Goal: Task Accomplishment & Management: Complete application form

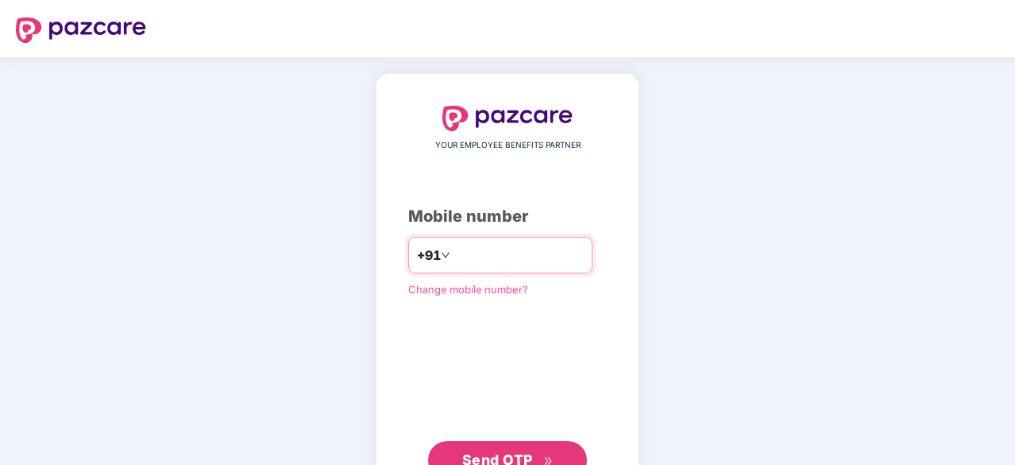
drag, startPoint x: 0, startPoint y: 0, endPoint x: 555, endPoint y: 258, distance: 611.7
click at [555, 258] on input "number" at bounding box center [519, 254] width 130 height 25
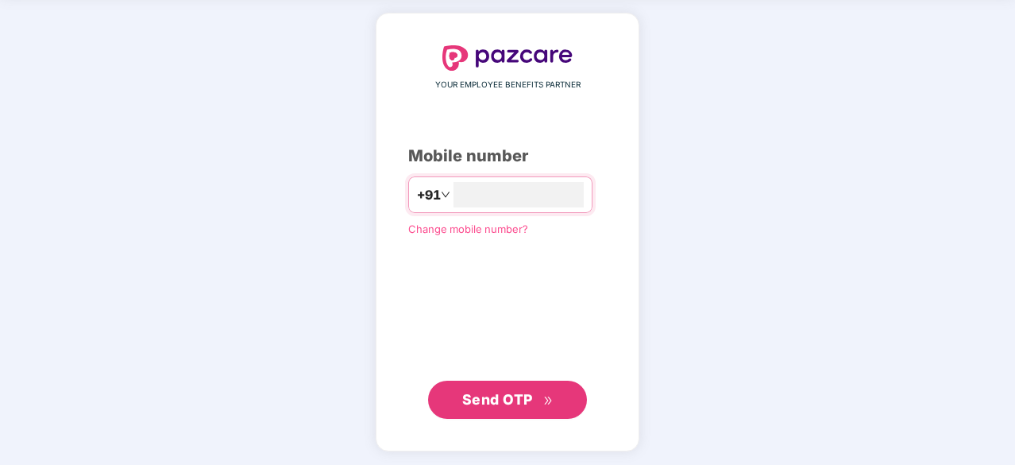
type input "**********"
click at [486, 403] on span "Send OTP" at bounding box center [497, 398] width 71 height 17
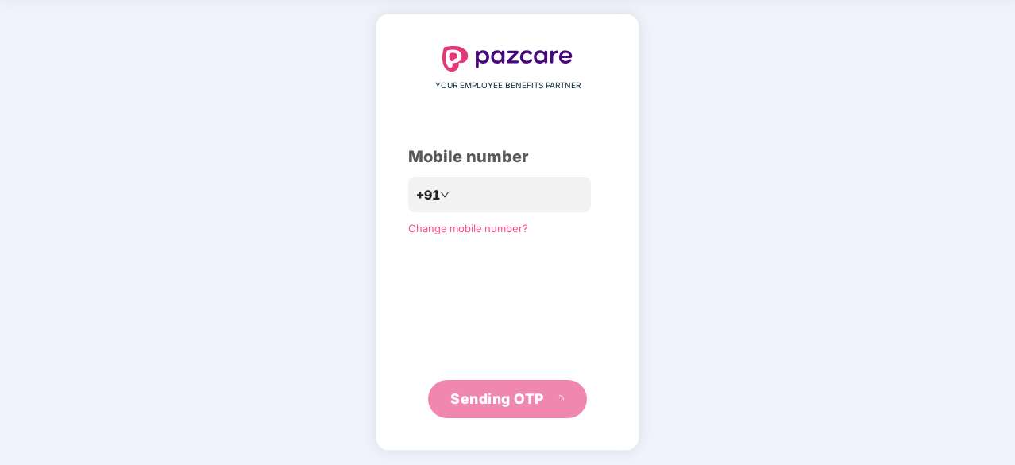
scroll to position [52, 0]
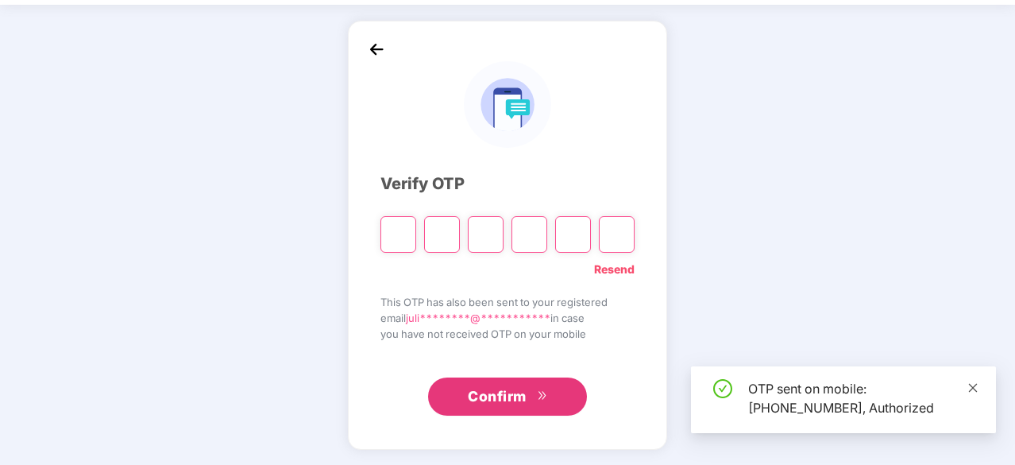
click at [969, 392] on icon "close" at bounding box center [973, 387] width 11 height 11
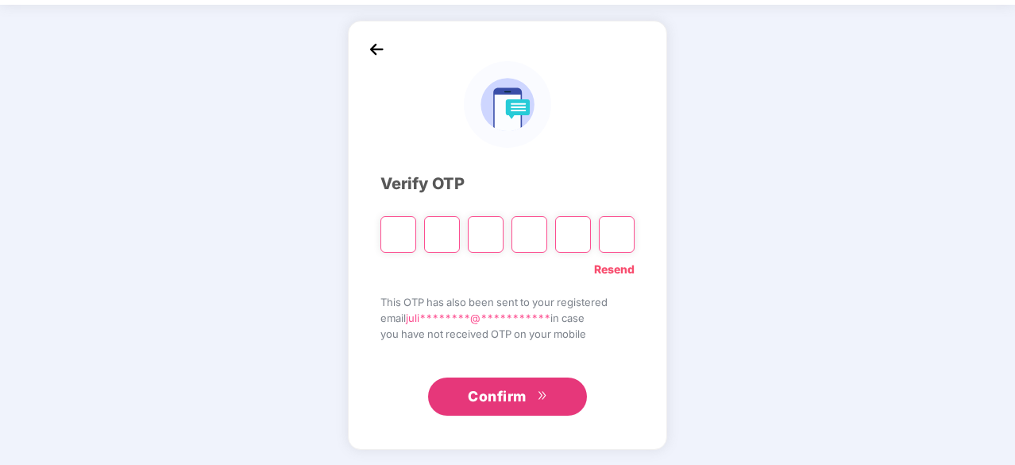
click at [392, 234] on input "Please enter verification code. Digit 1" at bounding box center [399, 234] width 36 height 37
type input "*"
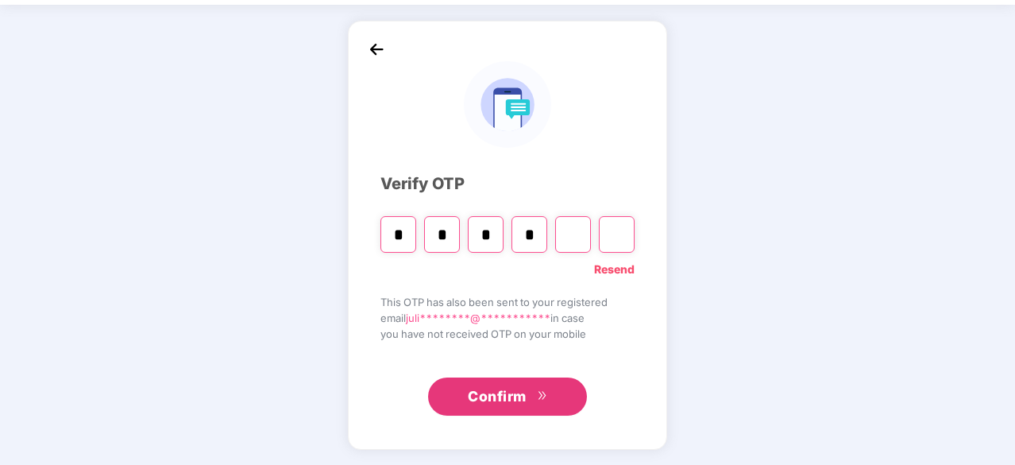
type input "*"
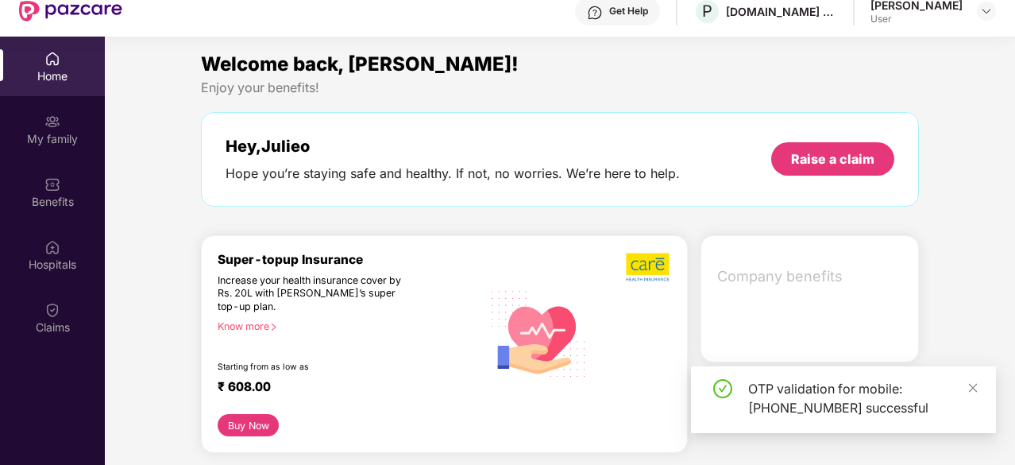
click at [989, 390] on div "OTP validation for mobile: [PHONE_NUMBER] successful" at bounding box center [843, 399] width 305 height 67
click at [52, 128] on img at bounding box center [52, 122] width 16 height 16
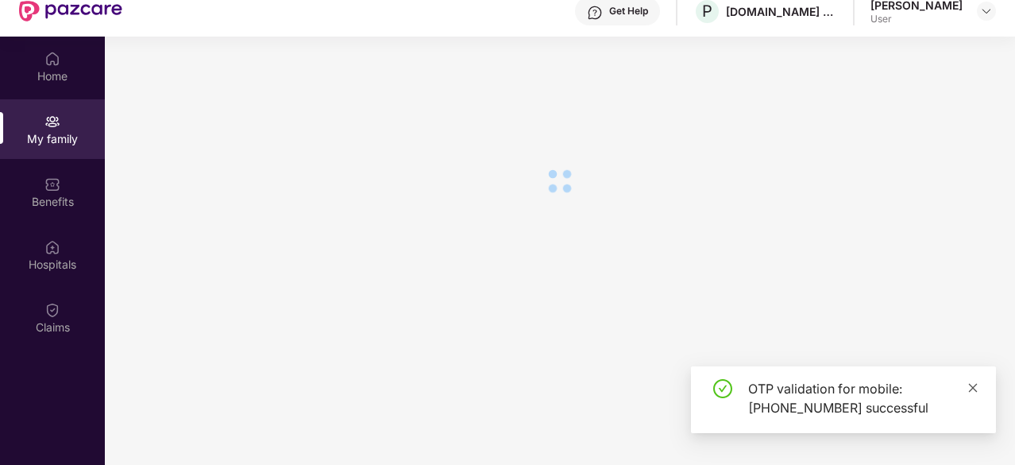
click at [977, 390] on icon "close" at bounding box center [973, 387] width 11 height 11
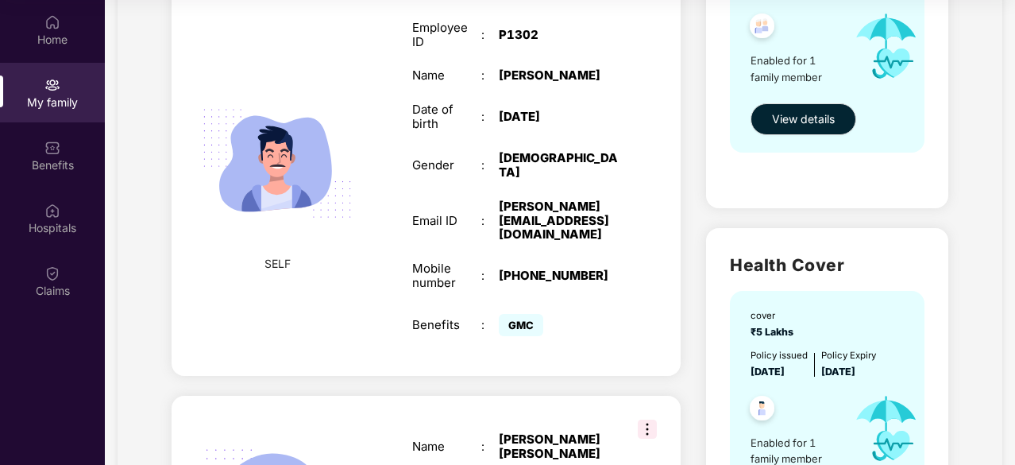
scroll to position [0, 0]
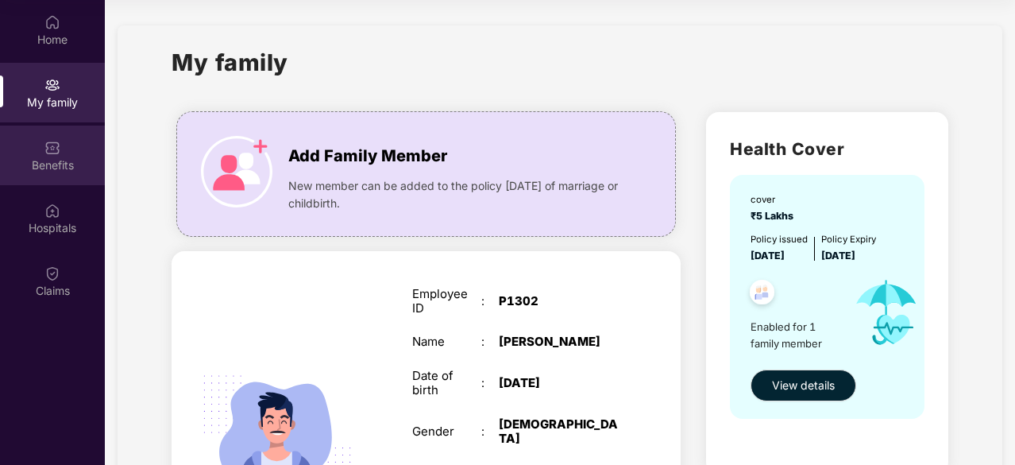
click at [66, 163] on div "Benefits" at bounding box center [52, 165] width 105 height 16
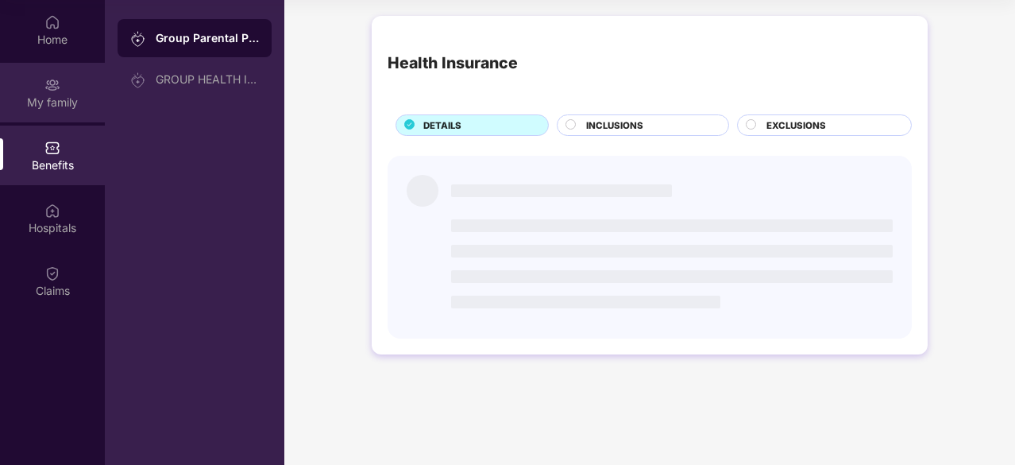
click at [53, 99] on div "My family" at bounding box center [52, 103] width 105 height 16
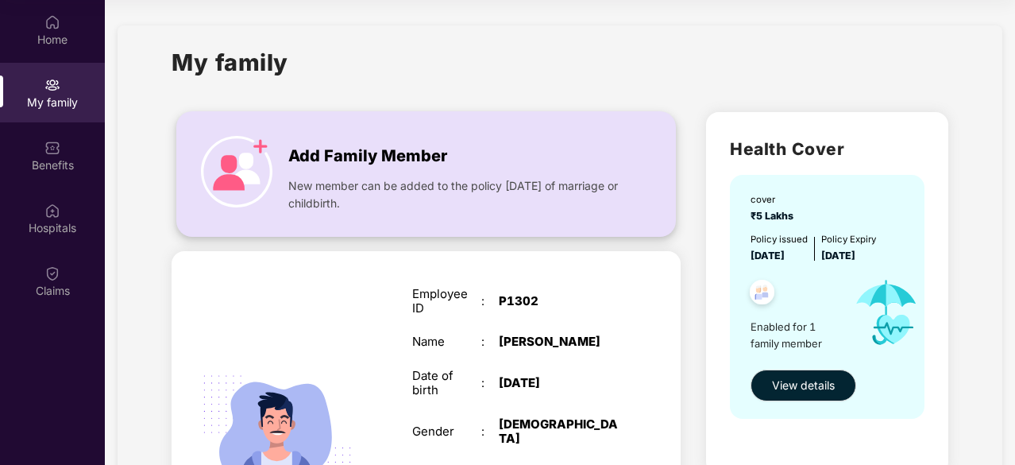
click at [249, 152] on img at bounding box center [236, 171] width 71 height 71
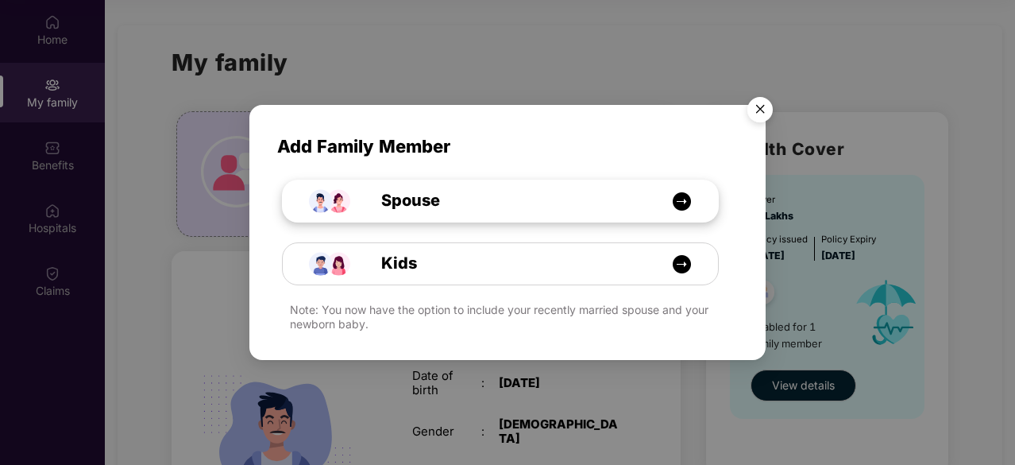
click at [604, 211] on div "Spouse" at bounding box center [509, 200] width 327 height 25
select select "****"
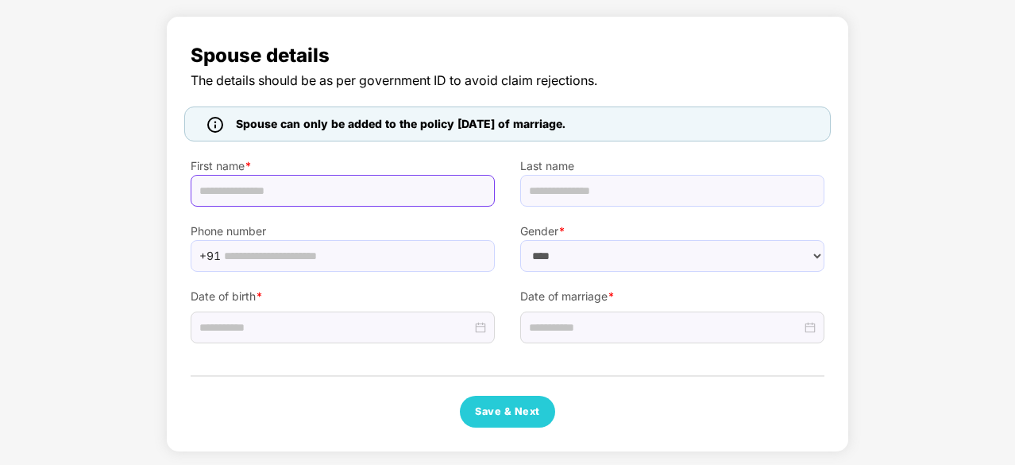
click at [396, 196] on input "text" at bounding box center [343, 191] width 304 height 32
type input "*****"
type input "*"
type input "**********"
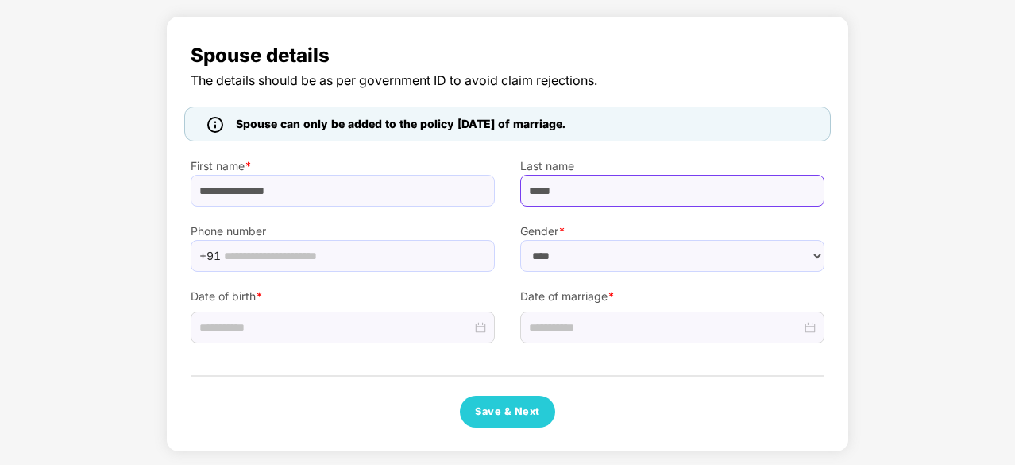
type input "*****"
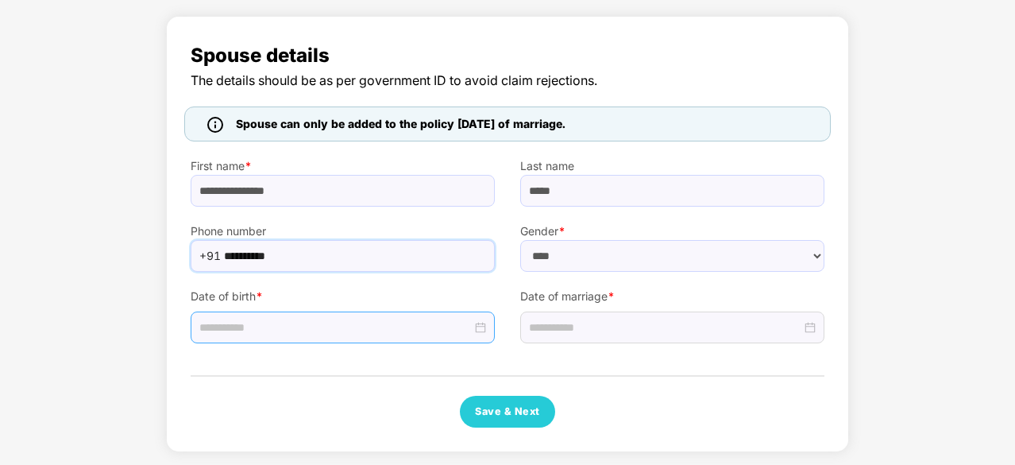
type input "**********"
click at [338, 328] on input at bounding box center [335, 327] width 272 height 17
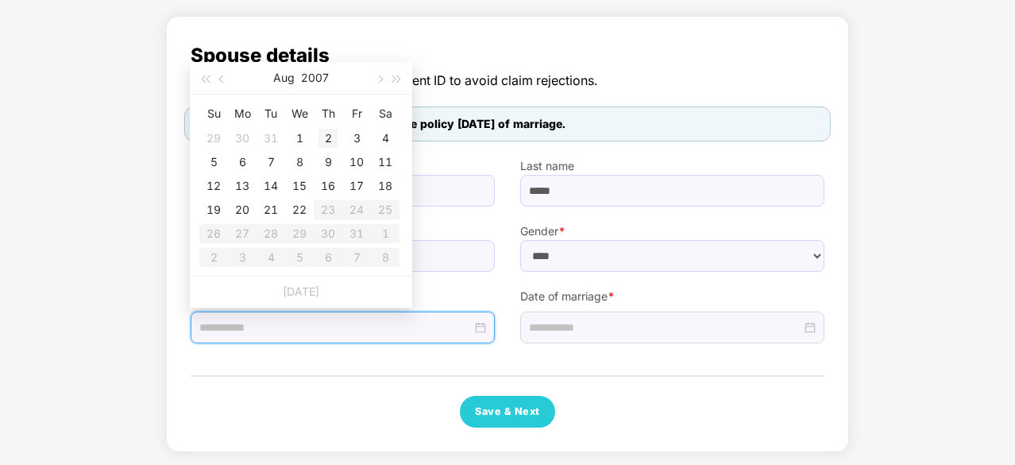
type input "**********"
click at [310, 75] on button "2007" at bounding box center [315, 78] width 28 height 32
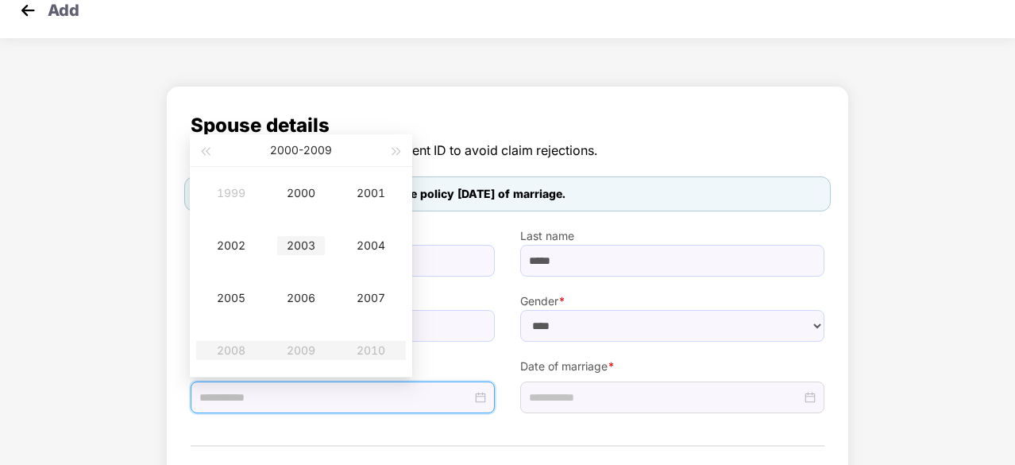
scroll to position [20, 0]
type input "**********"
click at [396, 150] on span "button" at bounding box center [397, 151] width 8 height 8
click at [209, 149] on span "button" at bounding box center [205, 151] width 8 height 8
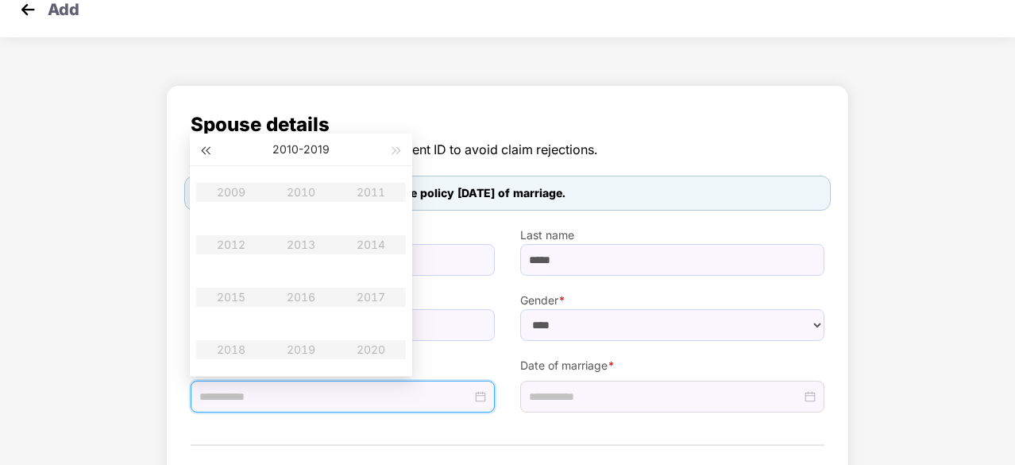
click at [209, 149] on span "button" at bounding box center [205, 151] width 8 height 8
type input "**********"
click at [230, 290] on div "1995" at bounding box center [231, 297] width 48 height 19
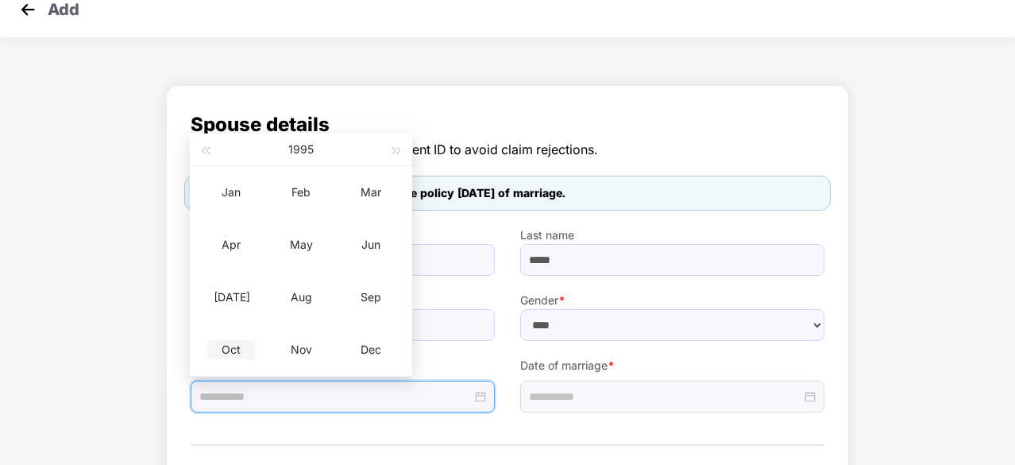
type input "**********"
click at [235, 342] on div "Oct" at bounding box center [231, 349] width 48 height 19
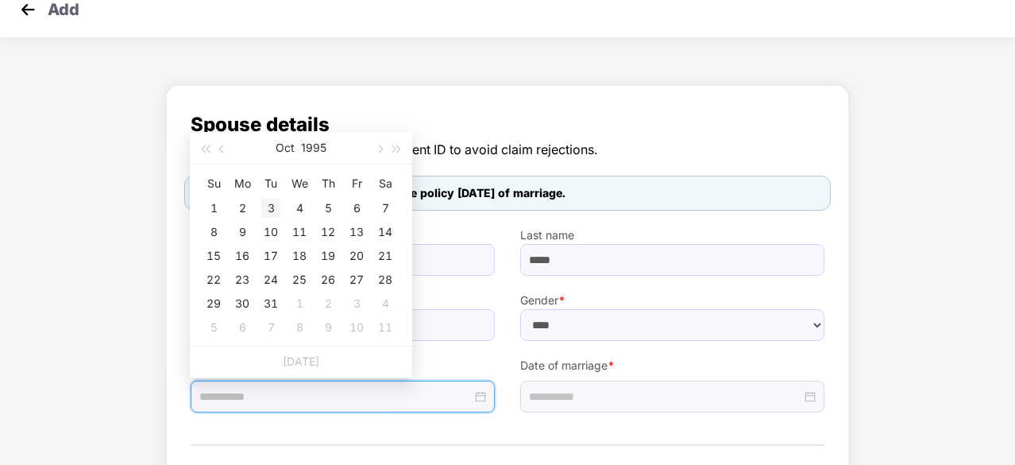
type input "**********"
click at [269, 205] on div "3" at bounding box center [270, 208] width 19 height 19
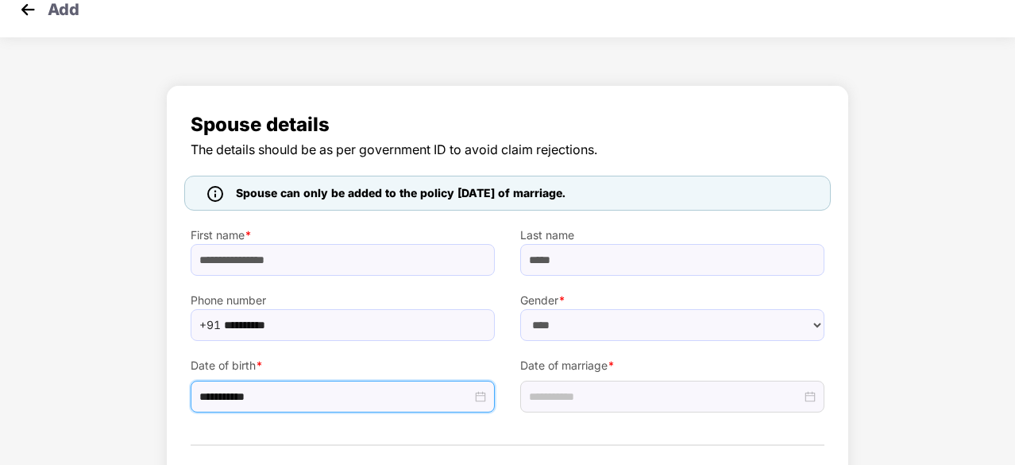
scroll to position [90, 0]
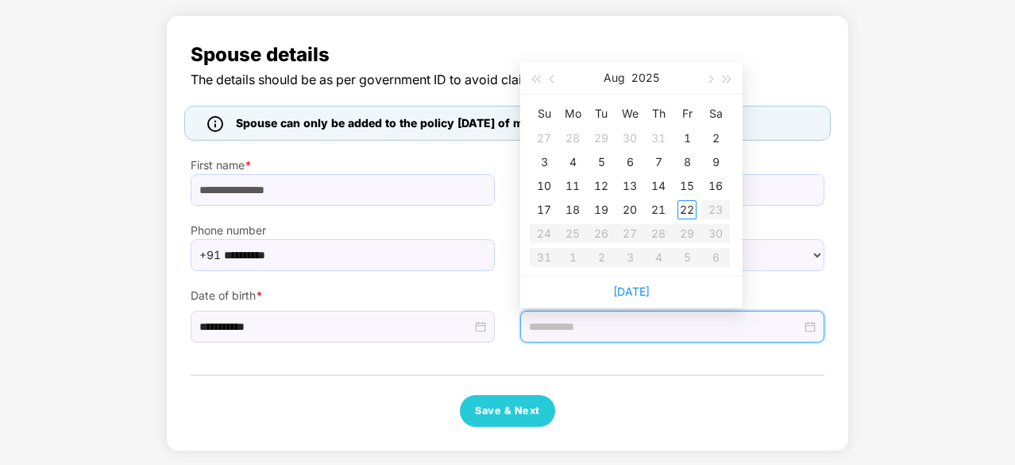
click at [610, 325] on input at bounding box center [665, 326] width 272 height 17
type input "**********"
click at [553, 75] on span "button" at bounding box center [554, 79] width 8 height 8
click at [534, 75] on span "button" at bounding box center [535, 79] width 8 height 8
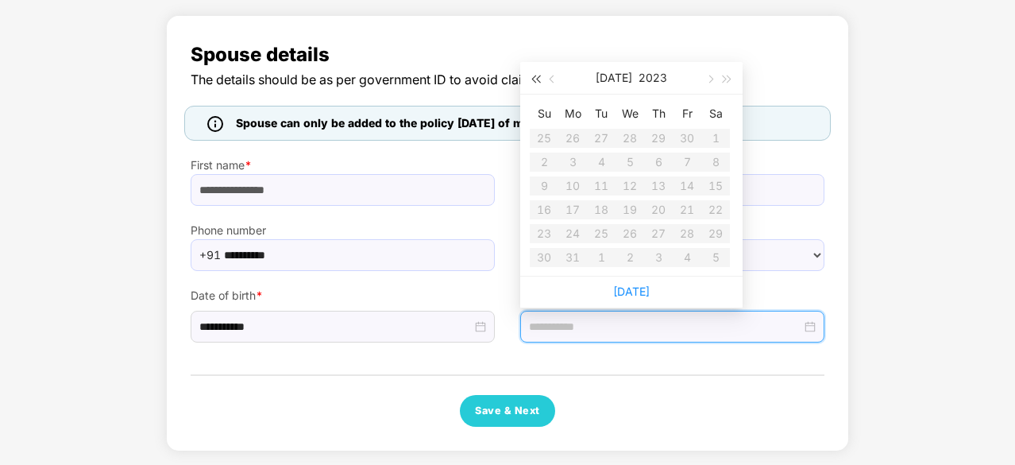
click at [534, 75] on span "button" at bounding box center [535, 79] width 8 height 8
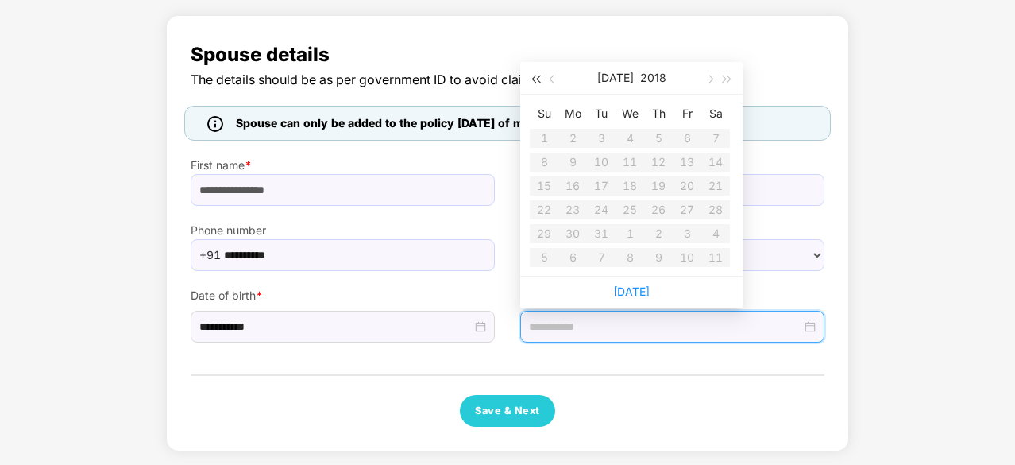
click at [534, 75] on span "button" at bounding box center [535, 79] width 8 height 8
click at [650, 201] on table "Su Mo Tu We Th Fr Sa 25 26 27 28 29 30 1 2 3 4 5 6 7 8 9 10 11 12 13 14 15 16 1…" at bounding box center [630, 185] width 200 height 168
click at [663, 217] on table "Su Mo Tu We Th Fr Sa 25 26 27 28 29 30 1 2 3 4 5 6 7 8 9 10 11 12 13 14 15 16 1…" at bounding box center [630, 185] width 200 height 168
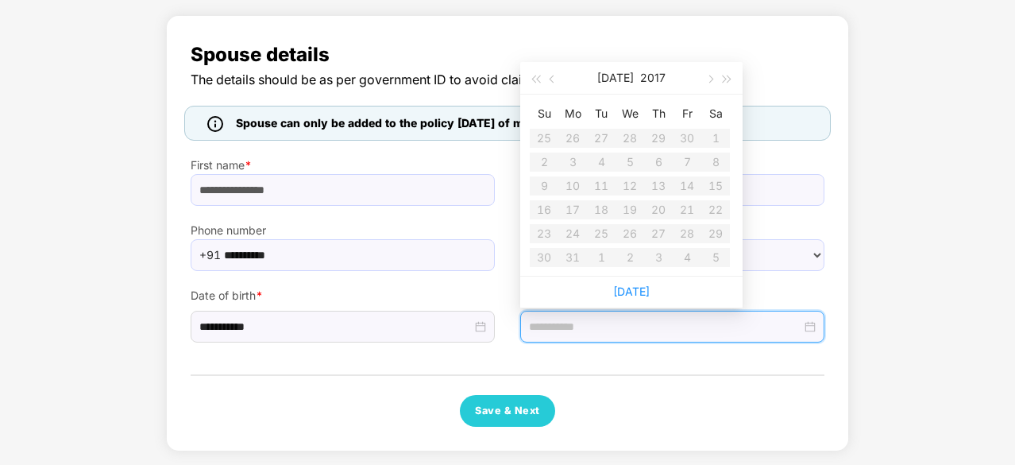
click at [902, 195] on div "**********" at bounding box center [507, 237] width 1015 height 460
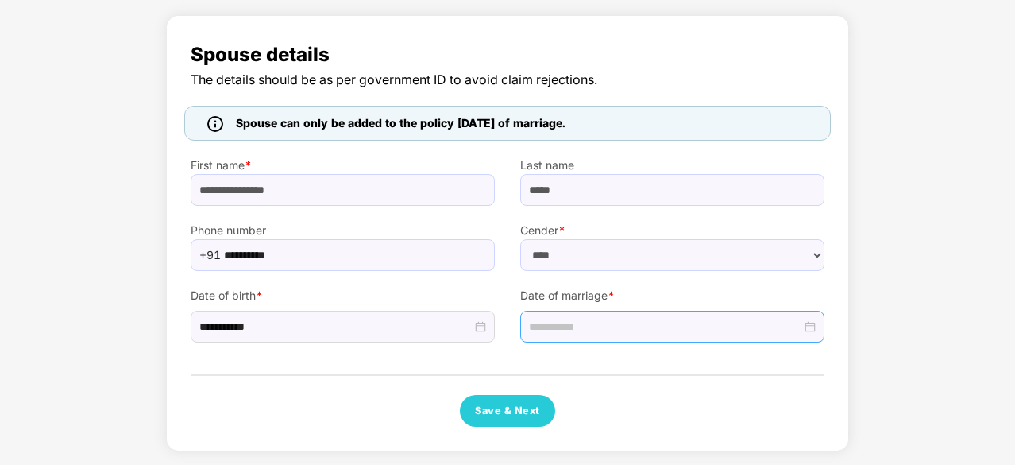
click at [636, 325] on input at bounding box center [665, 326] width 272 height 17
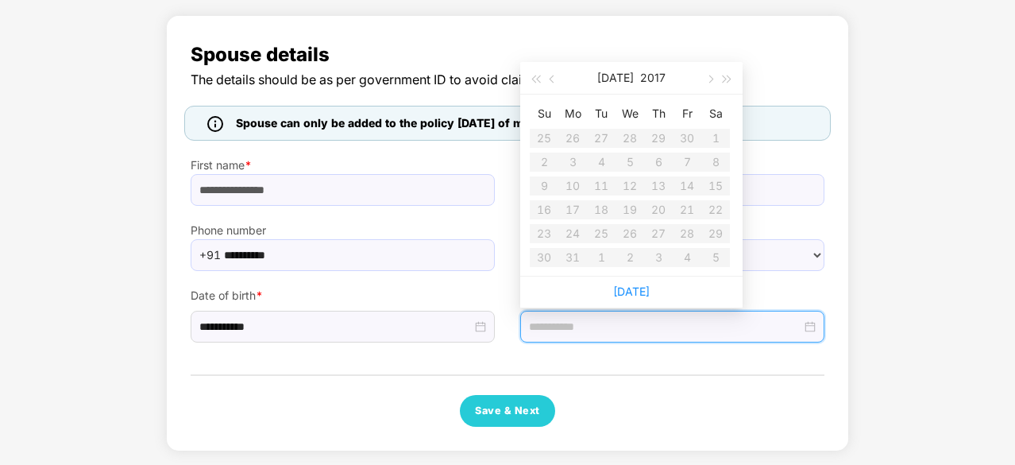
click at [636, 325] on input at bounding box center [665, 326] width 272 height 17
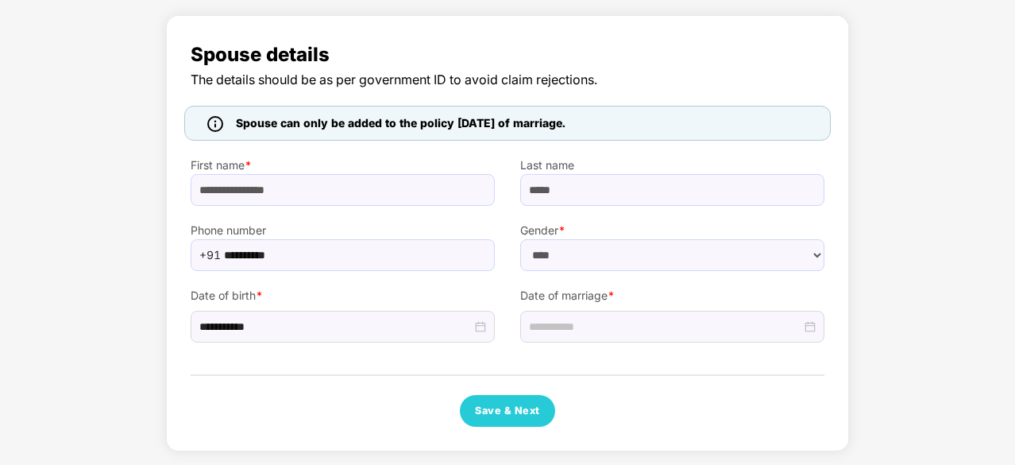
click at [612, 369] on div "**********" at bounding box center [508, 233] width 634 height 387
click at [516, 412] on button "Save & Next" at bounding box center [507, 411] width 95 height 32
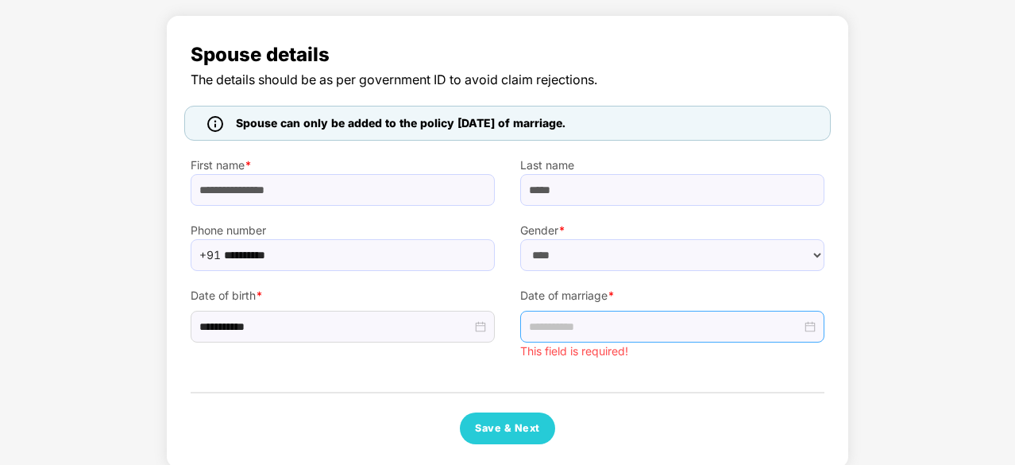
click at [605, 340] on div at bounding box center [672, 327] width 304 height 32
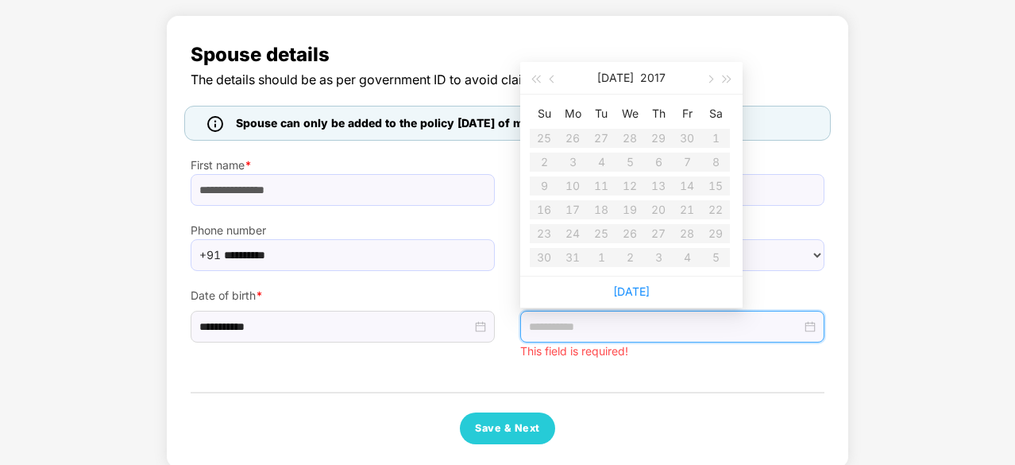
click at [539, 330] on input at bounding box center [665, 326] width 272 height 17
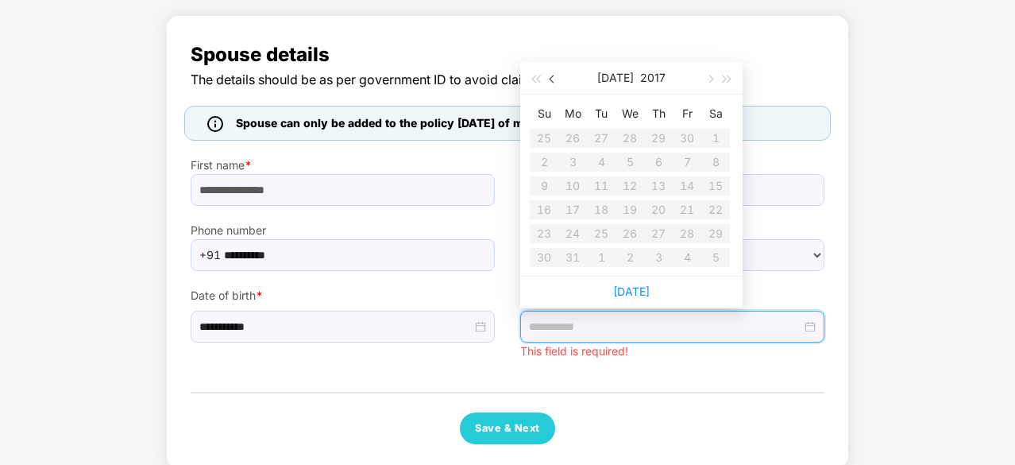
click at [558, 75] on button "button" at bounding box center [552, 78] width 17 height 32
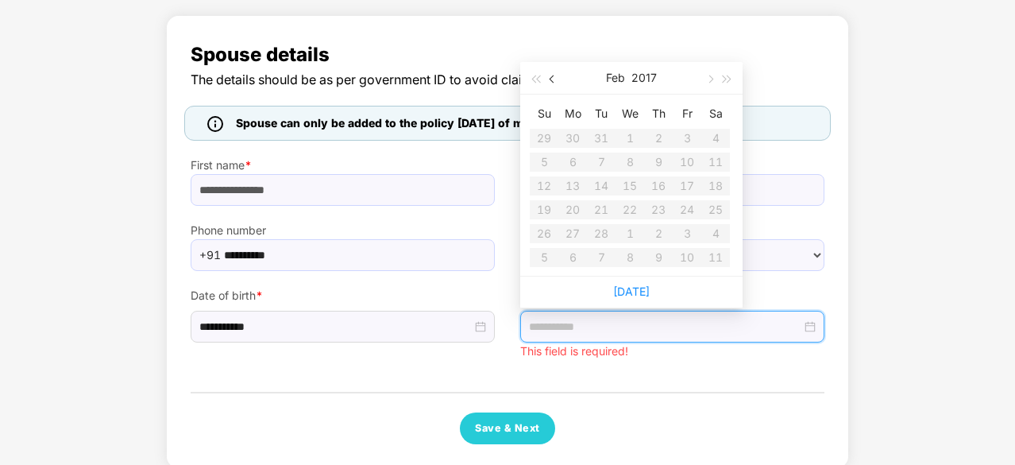
click at [558, 75] on button "button" at bounding box center [552, 78] width 17 height 32
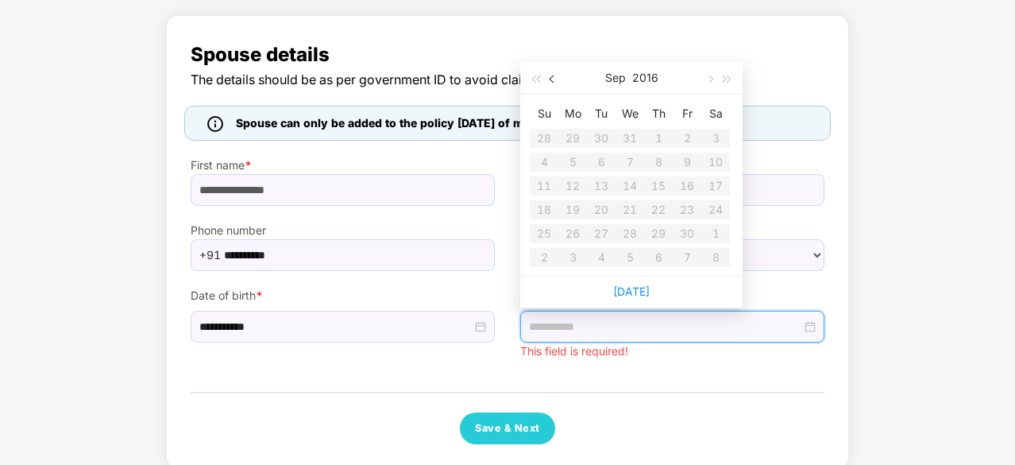
click at [558, 75] on button "button" at bounding box center [552, 78] width 17 height 32
click at [518, 195] on div "Last name *****" at bounding box center [673, 173] width 330 height 65
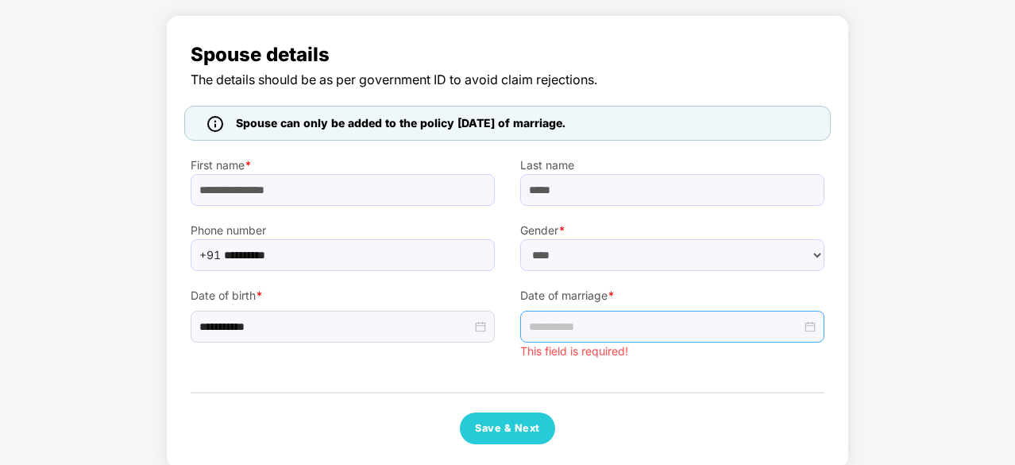
click at [812, 319] on div at bounding box center [672, 326] width 287 height 17
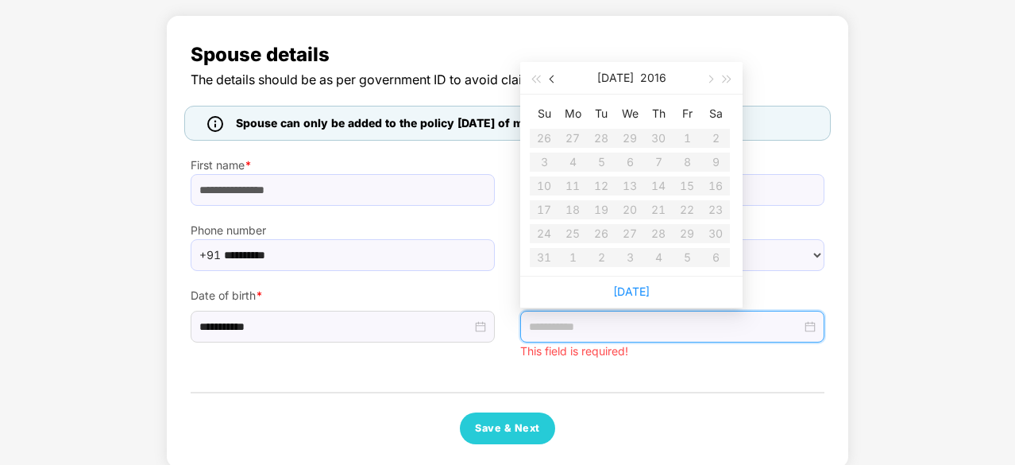
click at [545, 71] on button "button" at bounding box center [552, 78] width 17 height 32
click at [545, 75] on button "button" at bounding box center [552, 78] width 17 height 32
click at [720, 77] on button "button" at bounding box center [727, 78] width 17 height 32
click at [724, 77] on span "button" at bounding box center [728, 79] width 8 height 8
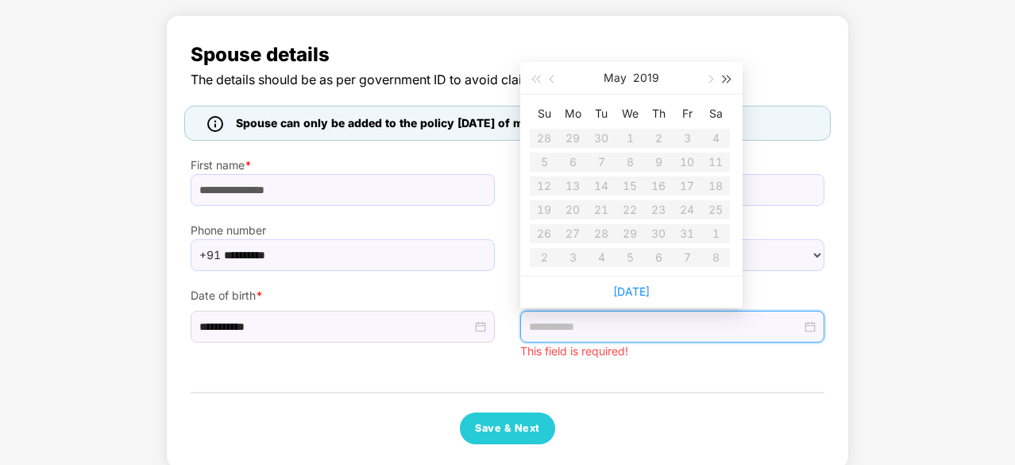
click at [724, 77] on span "button" at bounding box center [728, 79] width 8 height 8
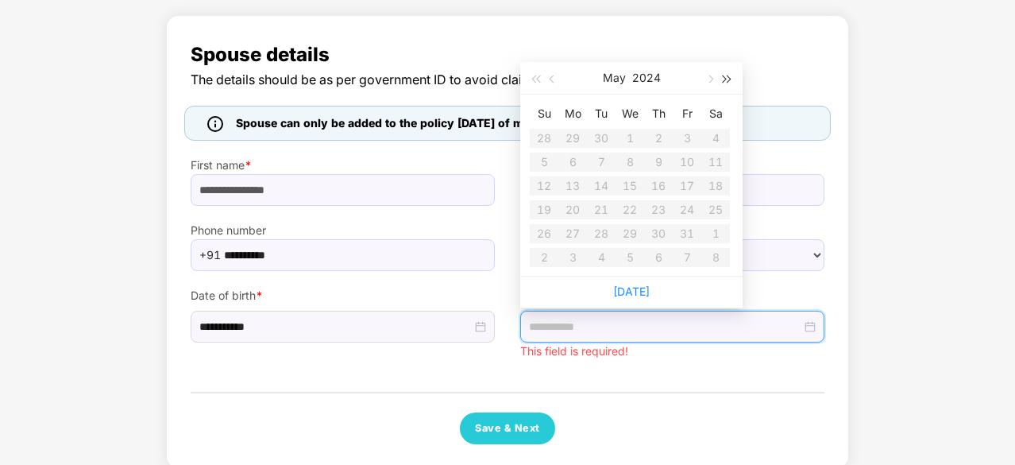
click at [724, 77] on span "button" at bounding box center [728, 79] width 8 height 8
click at [551, 79] on span "button" at bounding box center [554, 79] width 8 height 8
click at [553, 74] on button "button" at bounding box center [552, 78] width 17 height 32
click at [538, 77] on span "button" at bounding box center [535, 79] width 8 height 8
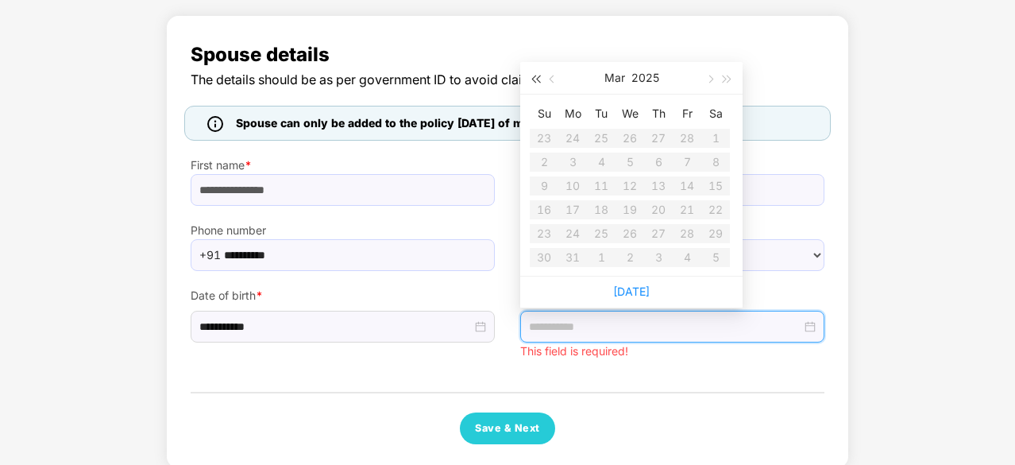
click at [538, 77] on span "button" at bounding box center [535, 79] width 8 height 8
click at [731, 79] on button "button" at bounding box center [727, 78] width 17 height 32
click at [709, 79] on span "button" at bounding box center [709, 79] width 8 height 8
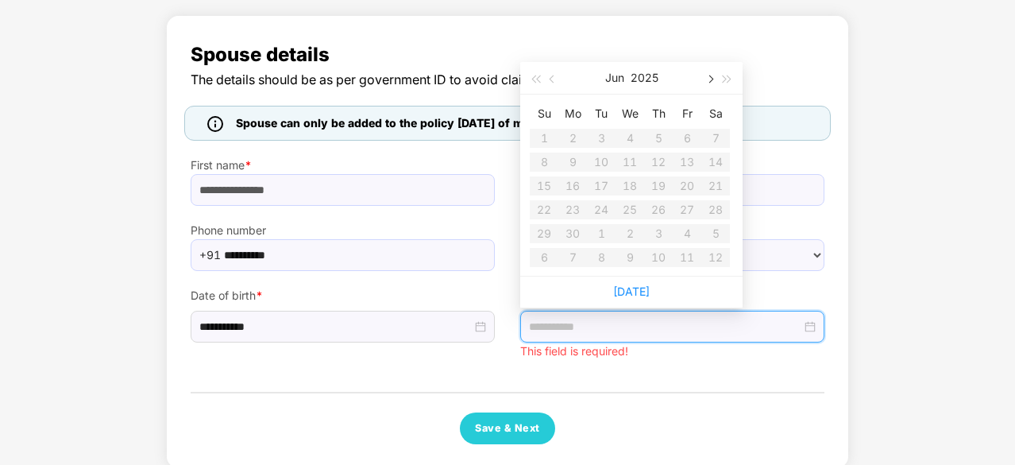
click at [709, 79] on span "button" at bounding box center [709, 79] width 8 height 8
type input "**********"
click at [657, 226] on div "31" at bounding box center [658, 233] width 19 height 19
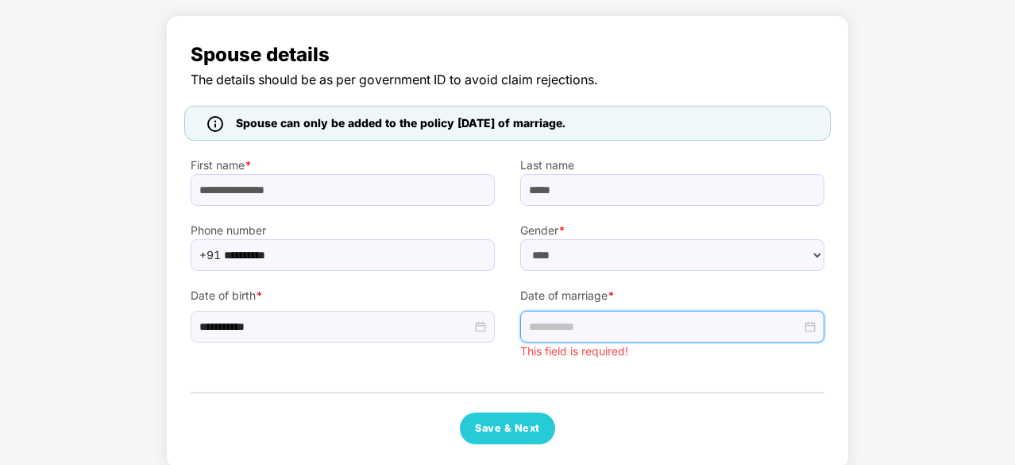
click at [809, 325] on div at bounding box center [672, 326] width 287 height 17
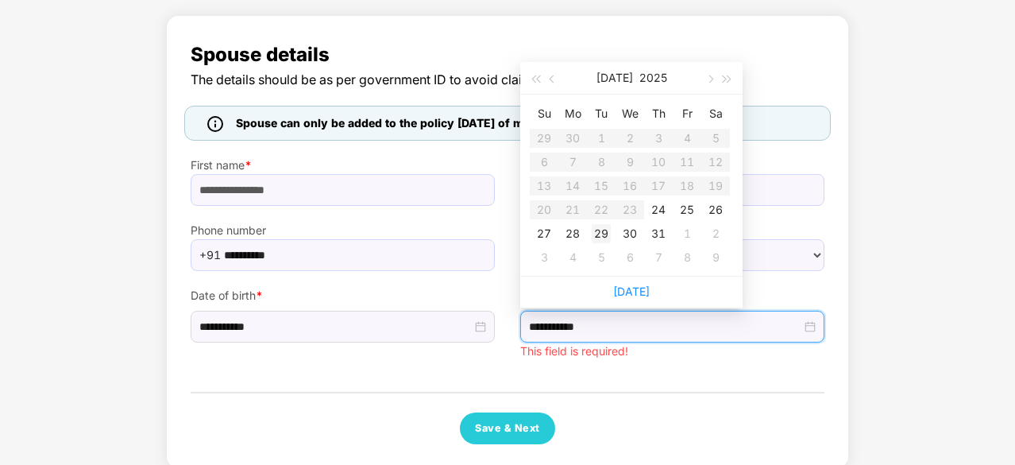
type input "**********"
click at [531, 77] on button "button" at bounding box center [535, 78] width 17 height 32
click at [597, 178] on table "Su Mo Tu We Th Fr Sa 30 1 2 3 4 5 6 7 8 9 10 11 12 13 14 15 16 17 18 19 20 21 2…" at bounding box center [630, 185] width 200 height 168
click at [575, 156] on table "Su Mo Tu We Th Fr Sa 30 1 2 3 4 5 6 7 8 9 10 11 12 13 14 15 16 17 18 19 20 21 2…" at bounding box center [630, 185] width 200 height 168
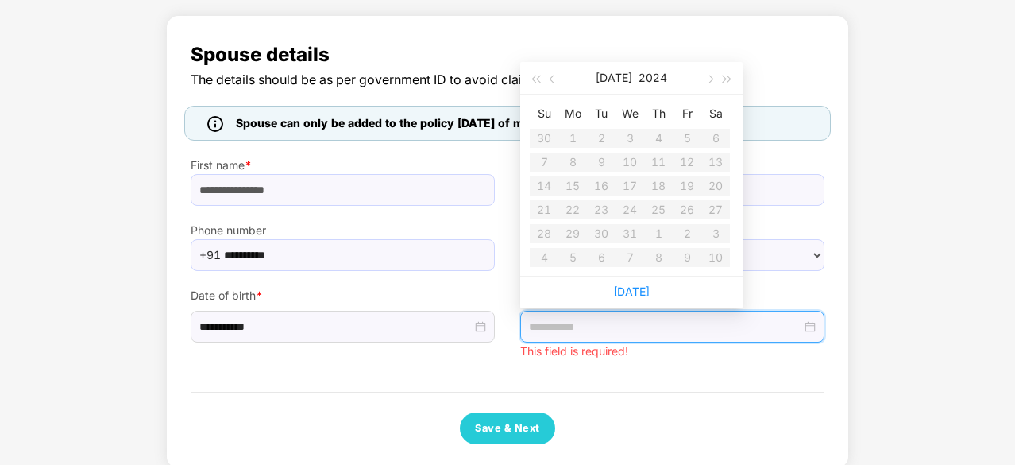
click at [575, 156] on table "Su Mo Tu We Th Fr Sa 30 1 2 3 4 5 6 7 8 9 10 11 12 13 14 15 16 17 18 19 20 21 2…" at bounding box center [630, 185] width 200 height 168
click at [695, 347] on div "Date of marriage * This field is required!" at bounding box center [673, 315] width 330 height 89
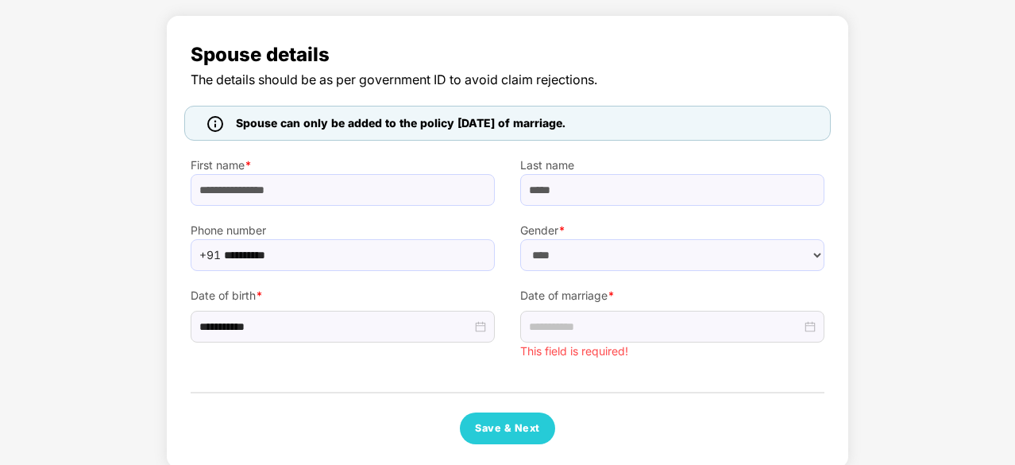
scroll to position [0, 0]
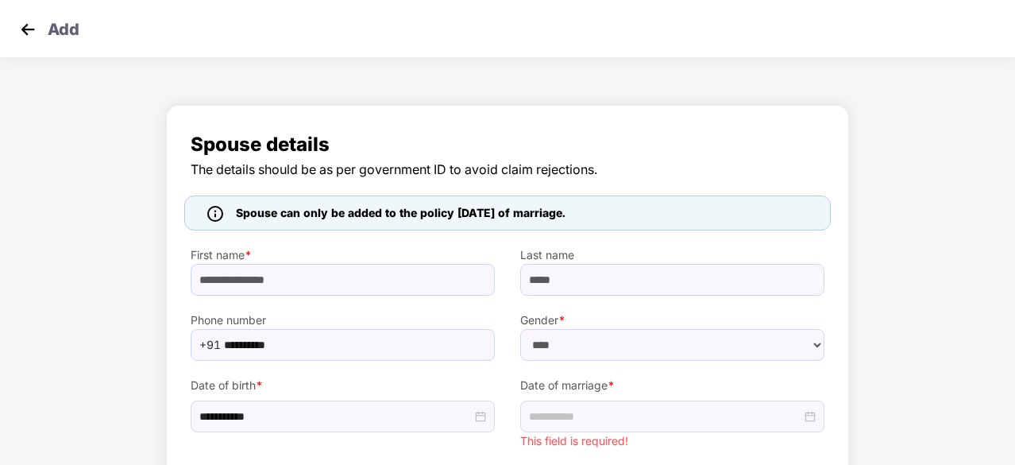
click at [30, 25] on img at bounding box center [28, 29] width 24 height 24
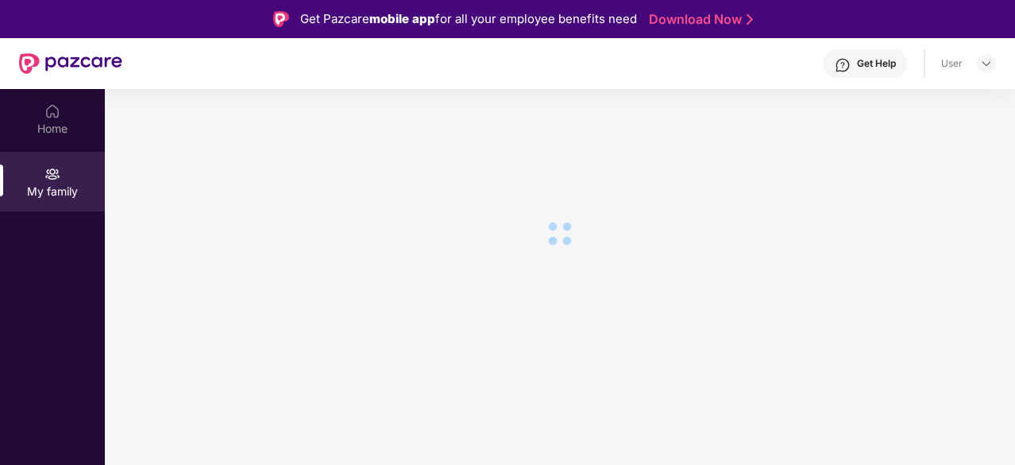
scroll to position [89, 0]
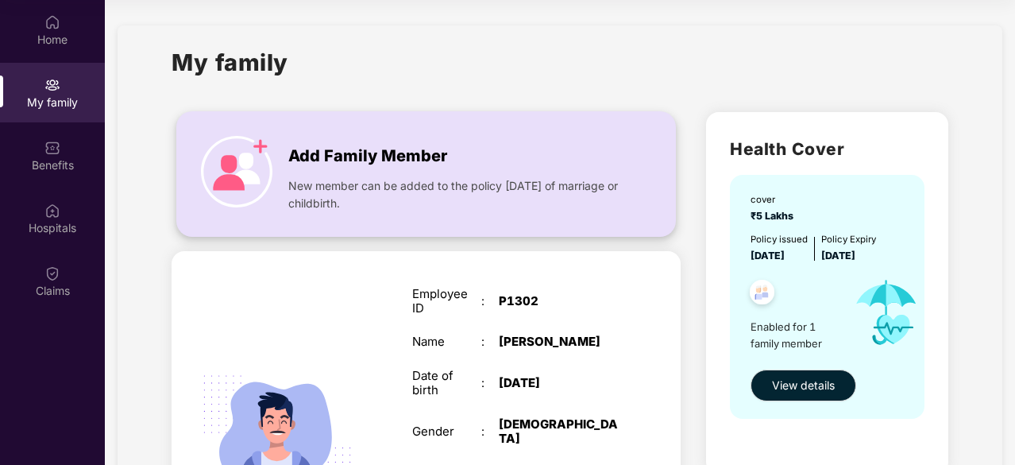
click at [450, 160] on div "Add Family Member" at bounding box center [457, 152] width 338 height 33
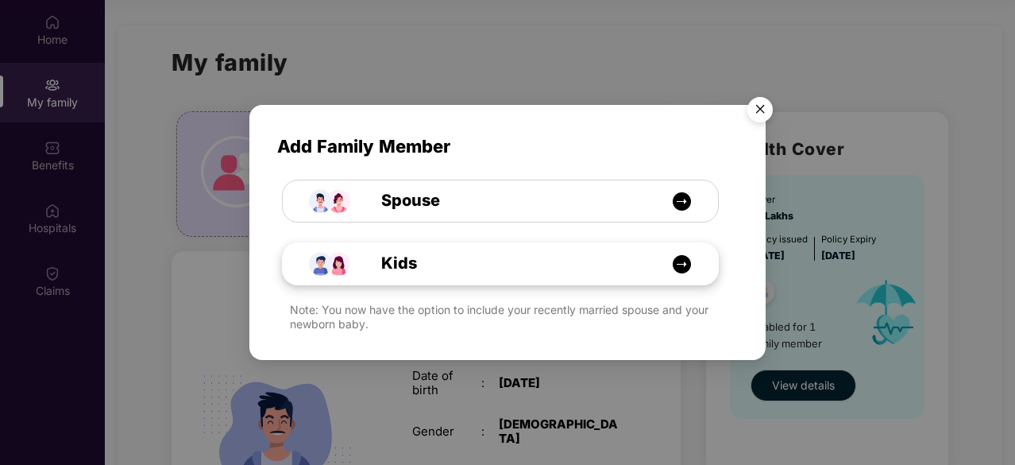
click at [440, 271] on div "Kids" at bounding box center [509, 263] width 327 height 25
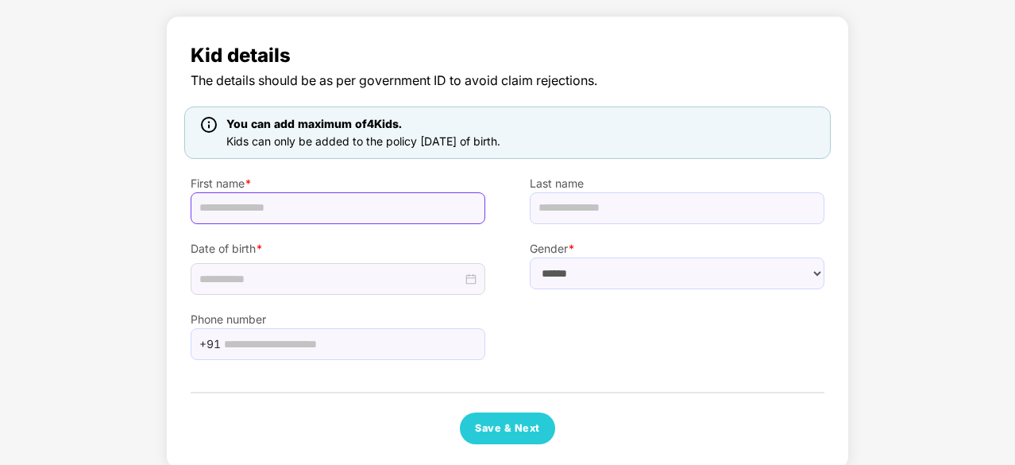
click at [332, 199] on input "text" at bounding box center [338, 208] width 295 height 32
type input "**********"
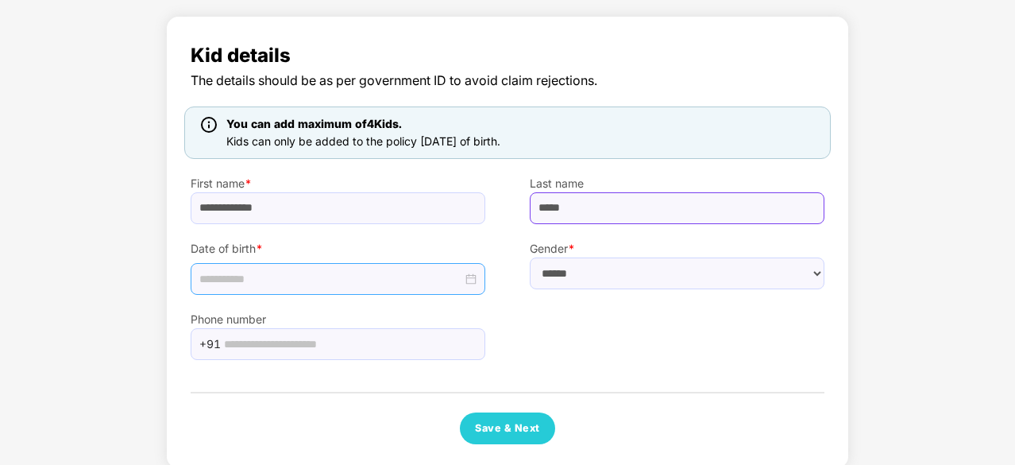
type input "*****"
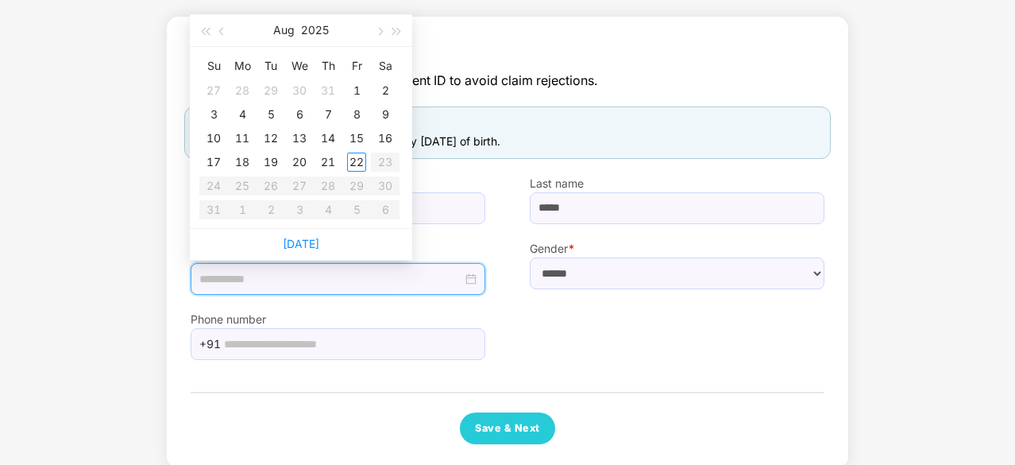
click at [323, 272] on input at bounding box center [330, 278] width 263 height 17
type input "**********"
click at [311, 32] on button "2025" at bounding box center [315, 30] width 28 height 32
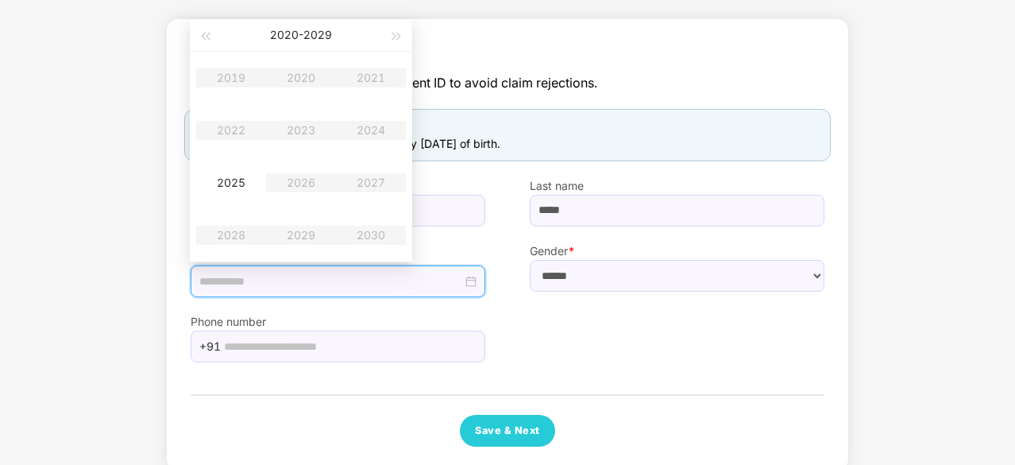
scroll to position [86, 0]
click at [230, 75] on table "2019 2020 2021 2022 2023 2024 2025 2026 2027 2028 2029 2030" at bounding box center [301, 157] width 210 height 210
click at [207, 39] on button "button" at bounding box center [204, 36] width 17 height 32
click at [299, 228] on table "2009 2010 2011 2012 2013 2014 2015 2016 2017 2018 2019 2020" at bounding box center [301, 157] width 210 height 210
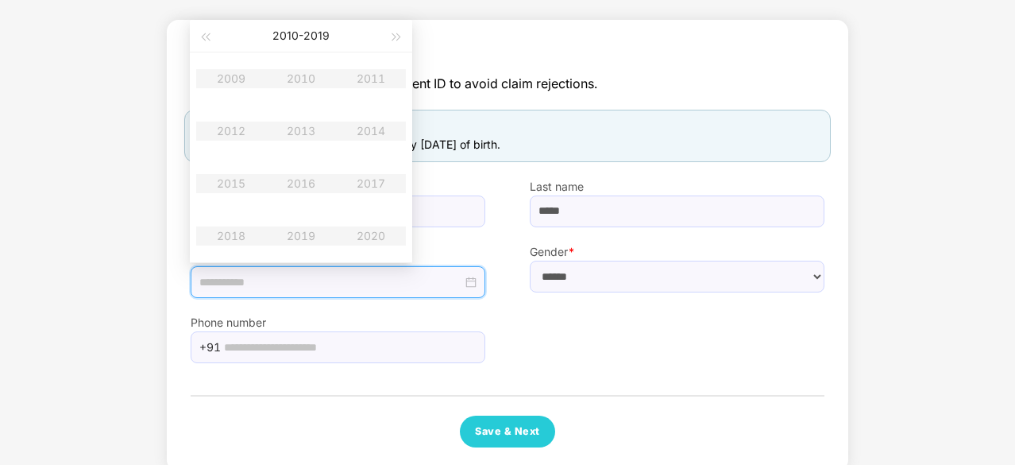
click at [299, 228] on table "2009 2010 2011 2012 2013 2014 2015 2016 2017 2018 2019 2020" at bounding box center [301, 157] width 210 height 210
click at [386, 43] on div "[DATE] - [DATE]" at bounding box center [301, 36] width 174 height 32
click at [395, 36] on span "button" at bounding box center [397, 37] width 8 height 8
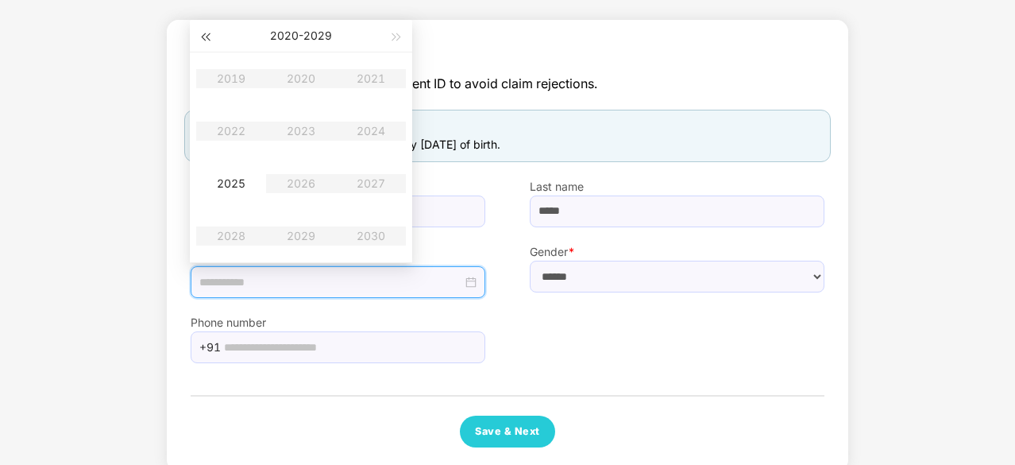
click at [196, 38] on button "button" at bounding box center [204, 36] width 17 height 32
click at [299, 232] on table "2009 2010 2011 2012 2013 2014 2015 2016 2017 2018 2019 2020" at bounding box center [301, 157] width 210 height 210
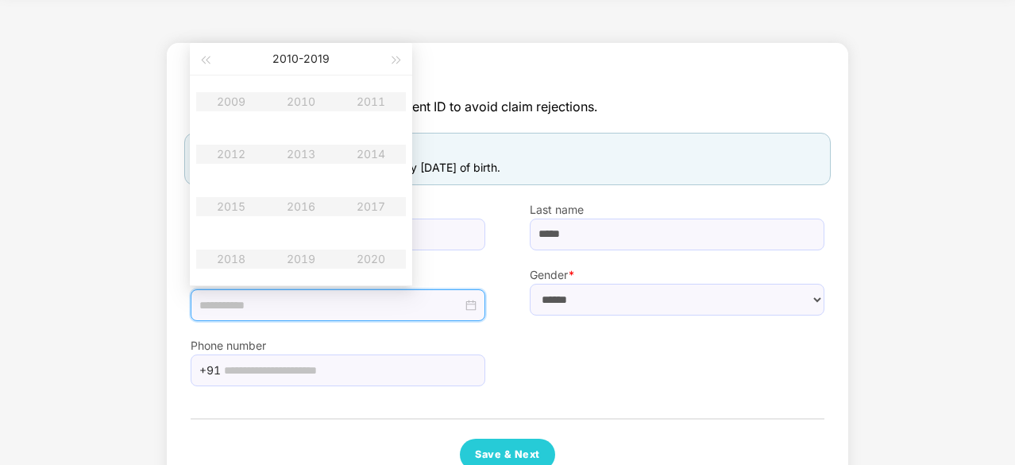
scroll to position [62, 0]
click at [436, 320] on div at bounding box center [338, 306] width 295 height 32
click at [483, 109] on span "The details should be as per government ID to avoid claim rejections." at bounding box center [508, 108] width 634 height 20
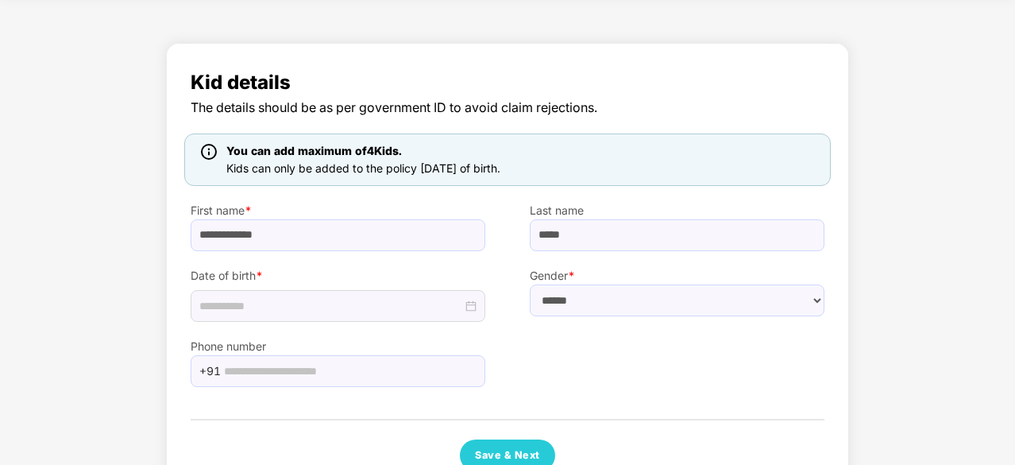
click at [300, 172] on span "Kids can only be added to the policy [DATE] of birth." at bounding box center [363, 168] width 274 height 14
click at [473, 309] on div at bounding box center [337, 305] width 277 height 17
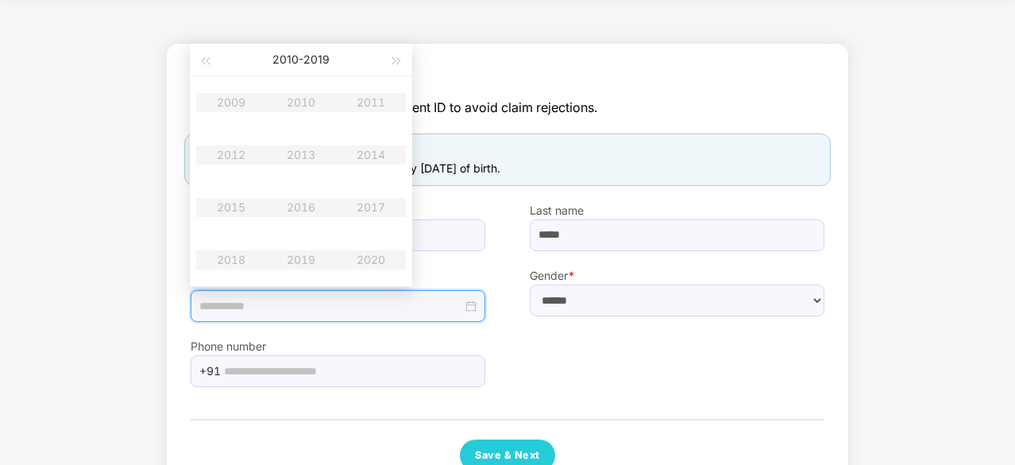
click at [303, 260] on table "2009 2010 2011 2012 2013 2014 2015 2016 2017 2018 2019 2020" at bounding box center [301, 181] width 210 height 210
click at [286, 300] on input at bounding box center [330, 305] width 263 height 17
click at [206, 58] on span "button" at bounding box center [205, 61] width 8 height 8
click at [400, 55] on button "button" at bounding box center [396, 60] width 17 height 32
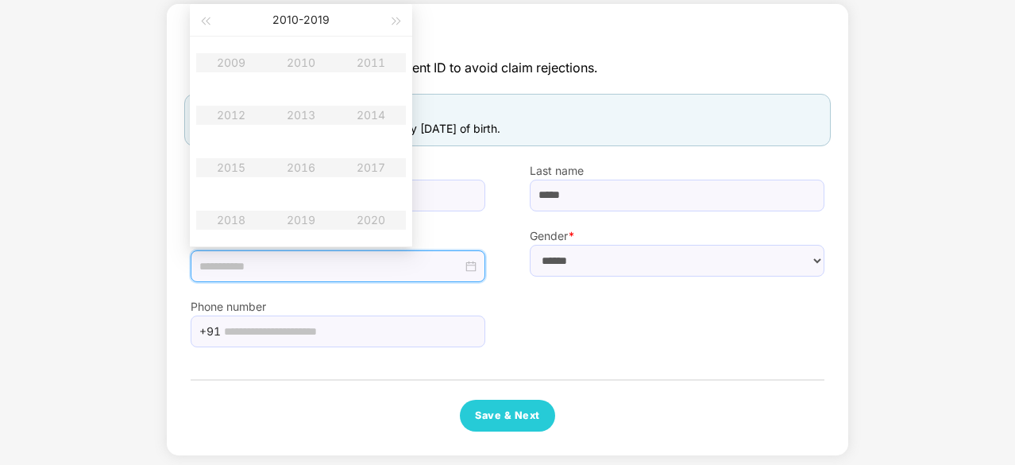
scroll to position [101, 0]
click at [310, 215] on table "2009 2010 2011 2012 2013 2014 2015 2016 2017 2018 2019 2020" at bounding box center [301, 142] width 210 height 210
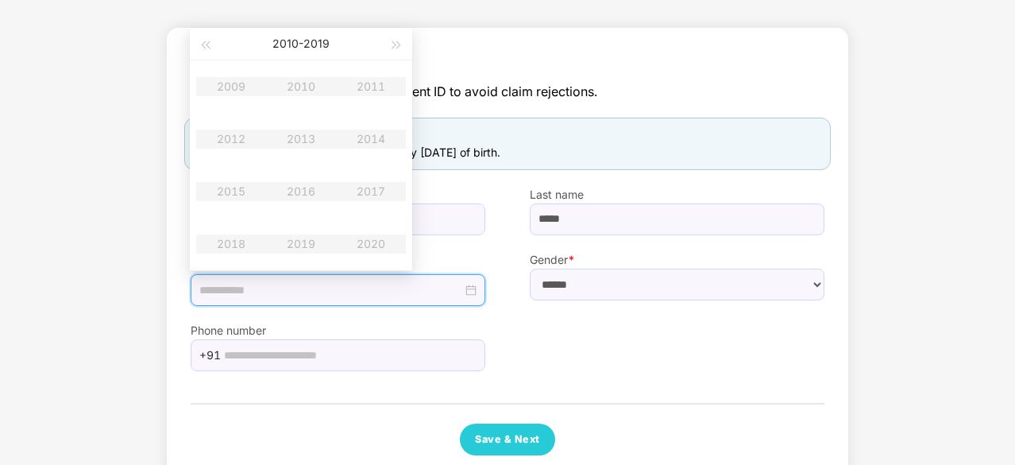
scroll to position [77, 0]
click at [0, 102] on div "**********" at bounding box center [507, 258] width 1015 height 477
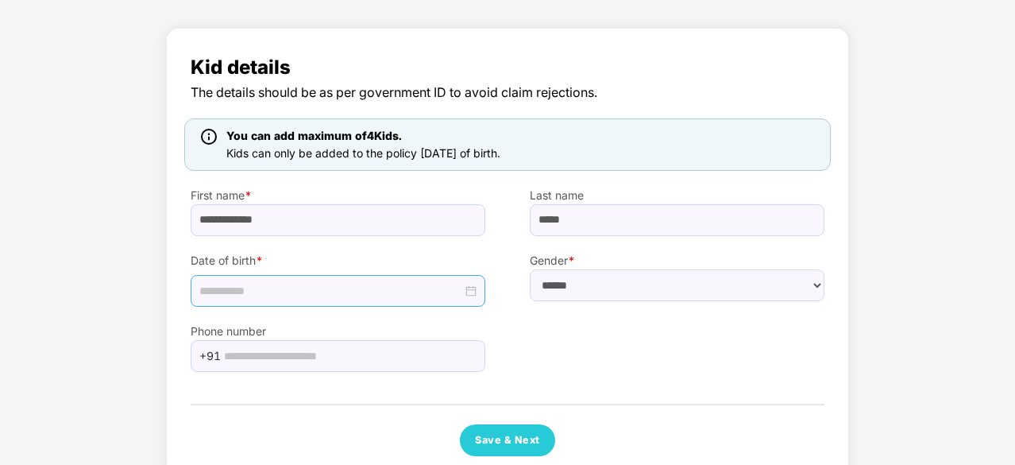
click at [472, 292] on div at bounding box center [337, 290] width 277 height 17
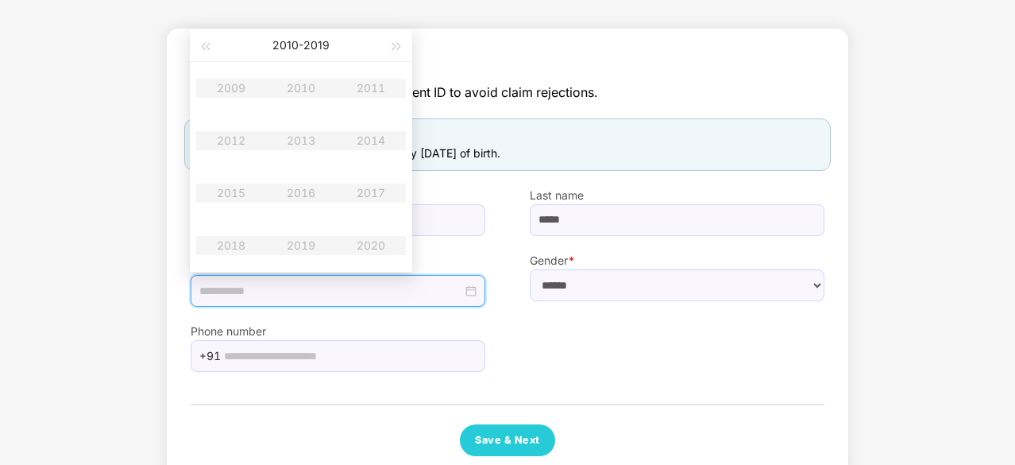
click at [921, 114] on div "**********" at bounding box center [507, 258] width 1015 height 477
